Goal: Task Accomplishment & Management: Manage account settings

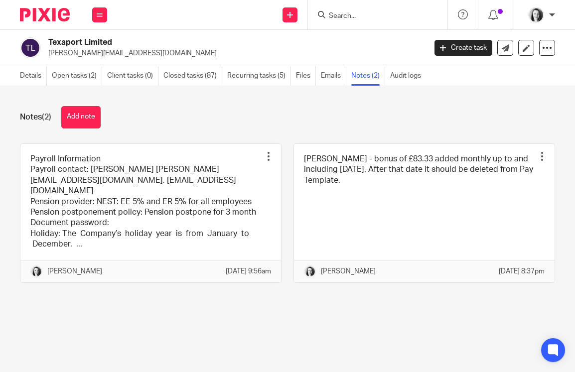
click at [343, 16] on input "Search" at bounding box center [373, 16] width 90 height 9
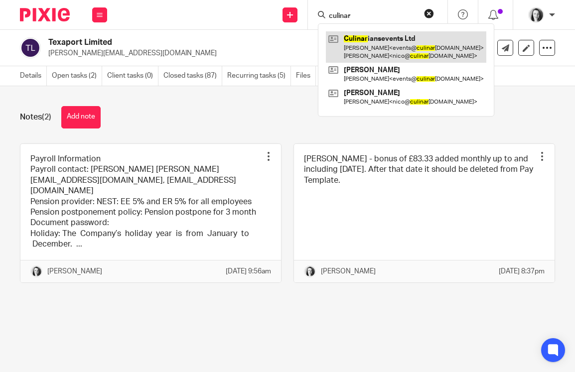
type input "culinar"
click at [356, 40] on link at bounding box center [406, 46] width 160 height 31
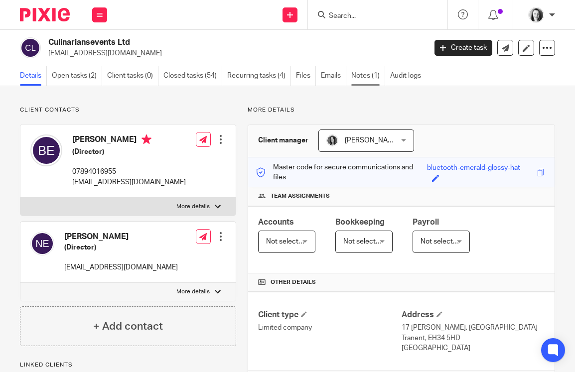
click at [365, 78] on link "Notes (1)" at bounding box center [368, 75] width 34 height 19
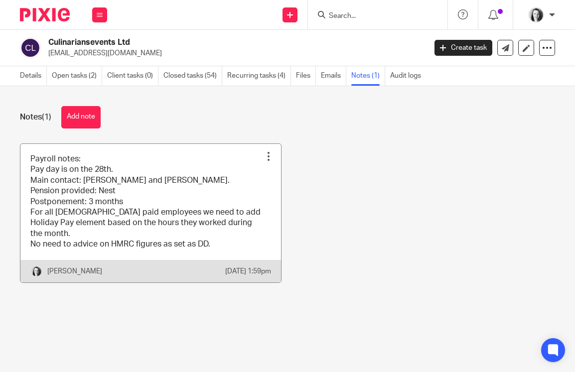
click at [207, 202] on link at bounding box center [150, 213] width 260 height 138
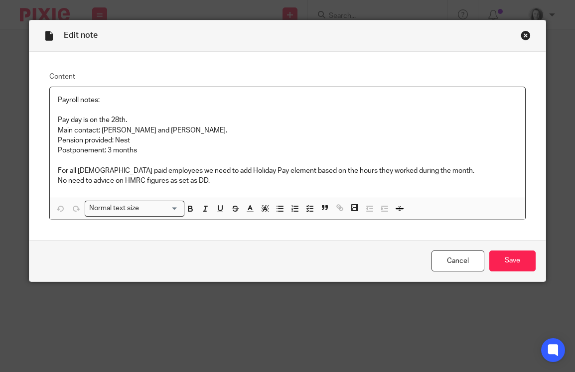
click at [159, 133] on p "Main contact: Fiona and Blythe." at bounding box center [288, 130] width 460 height 10
click at [239, 132] on p "Main contact: Fiona and Blythe include Nico in payroll payrlips" at bounding box center [288, 130] width 460 height 10
click at [266, 133] on p "Main contact: Fiona and Blythe include Nico in payroll payslips" at bounding box center [288, 130] width 460 height 10
drag, startPoint x: 255, startPoint y: 131, endPoint x: 154, endPoint y: 129, distance: 100.6
click at [154, 129] on p "Main contact: Fiona and Blythe include Nico in payroll payslips" at bounding box center [288, 130] width 460 height 10
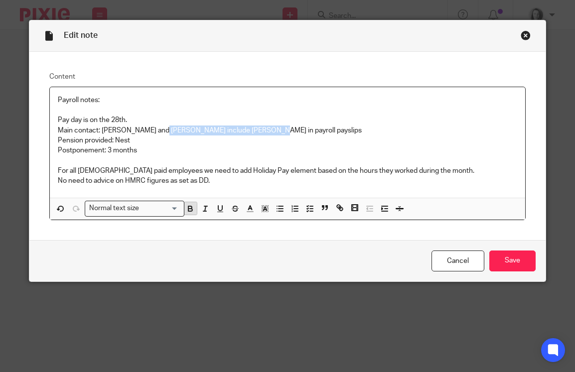
click at [190, 210] on icon "button" at bounding box center [190, 208] width 9 height 9
click at [314, 119] on p "Pay day is on the 28th." at bounding box center [288, 120] width 460 height 10
click at [255, 132] on strong "include Nico in payroll payslips" at bounding box center [298, 130] width 144 height 7
click at [256, 130] on strong "include Nico in payroll payslips!" at bounding box center [299, 130] width 146 height 7
click at [325, 132] on p "Main contact: Fiona and Blythe include Nico in payroll emails!" at bounding box center [288, 130] width 460 height 10
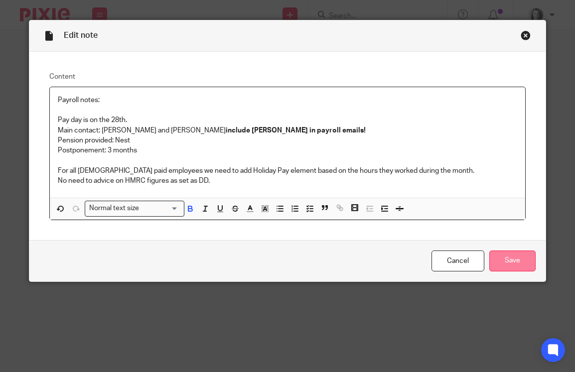
click at [514, 260] on input "Save" at bounding box center [512, 260] width 46 height 21
